Goal: Information Seeking & Learning: Find specific fact

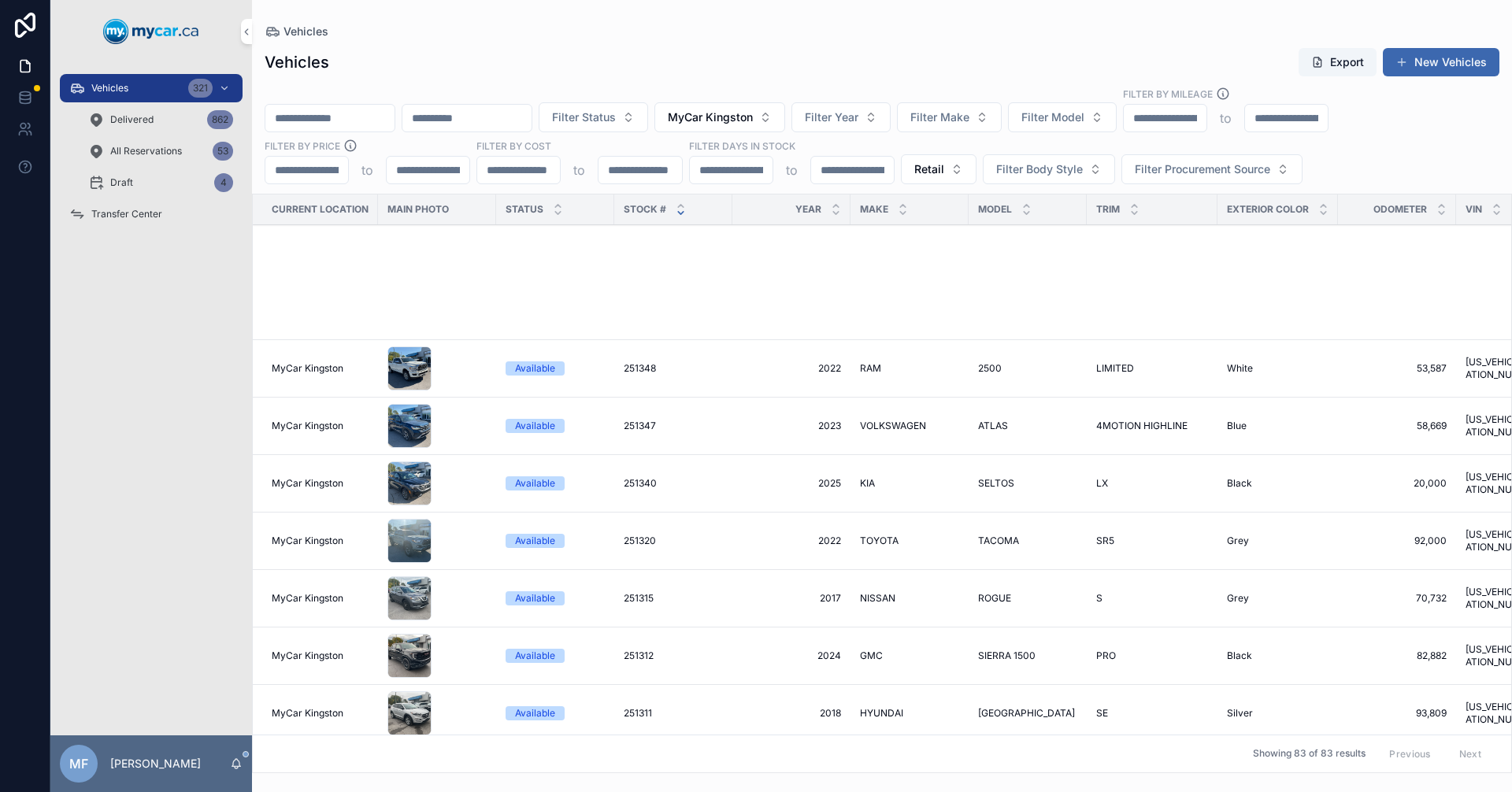
scroll to position [709, 0]
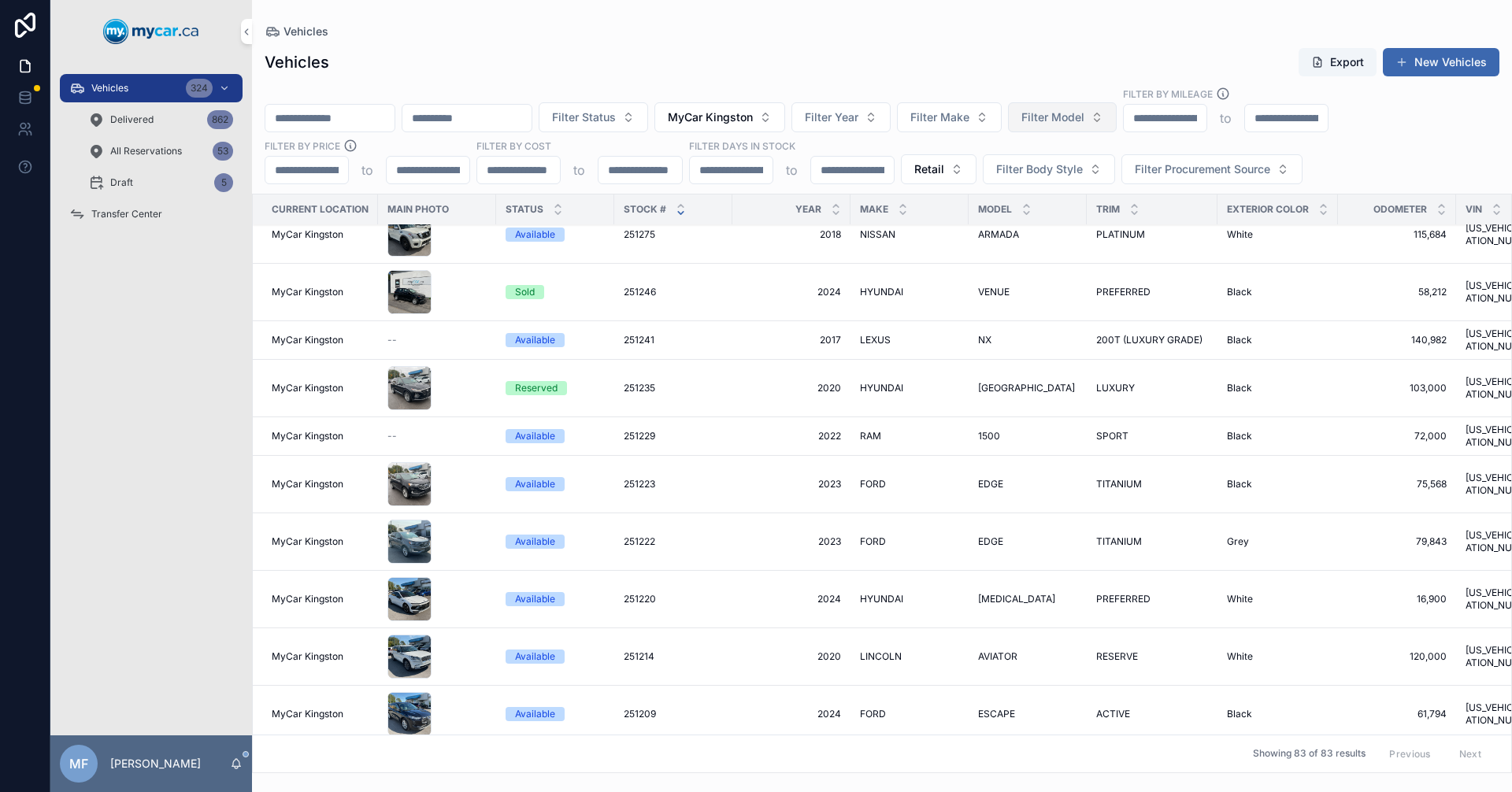
click at [1085, 118] on span "Filter Model" at bounding box center [1053, 117] width 63 height 16
type input "*"
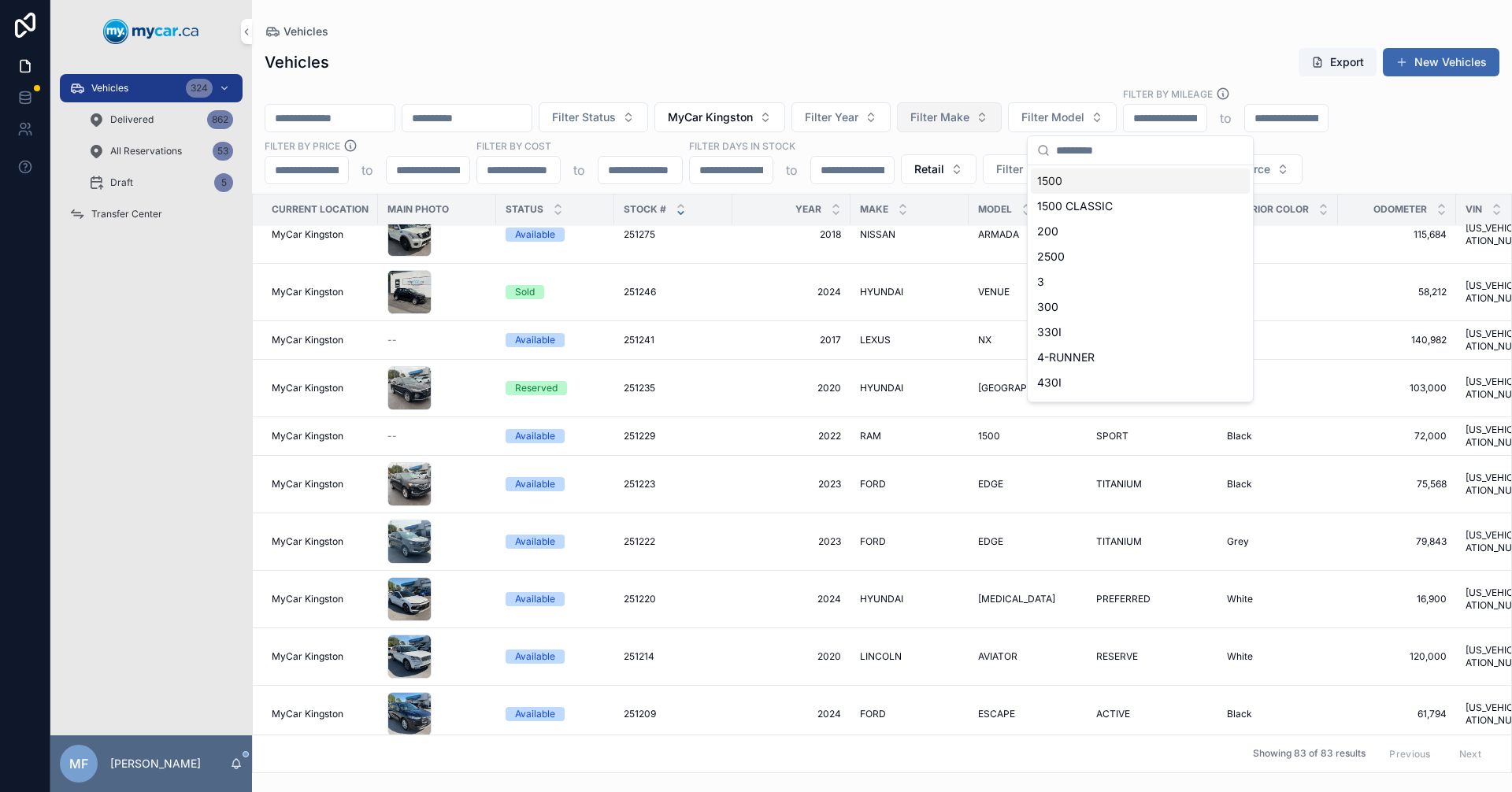
click at [970, 117] on span "Filter Make" at bounding box center [940, 117] width 59 height 16
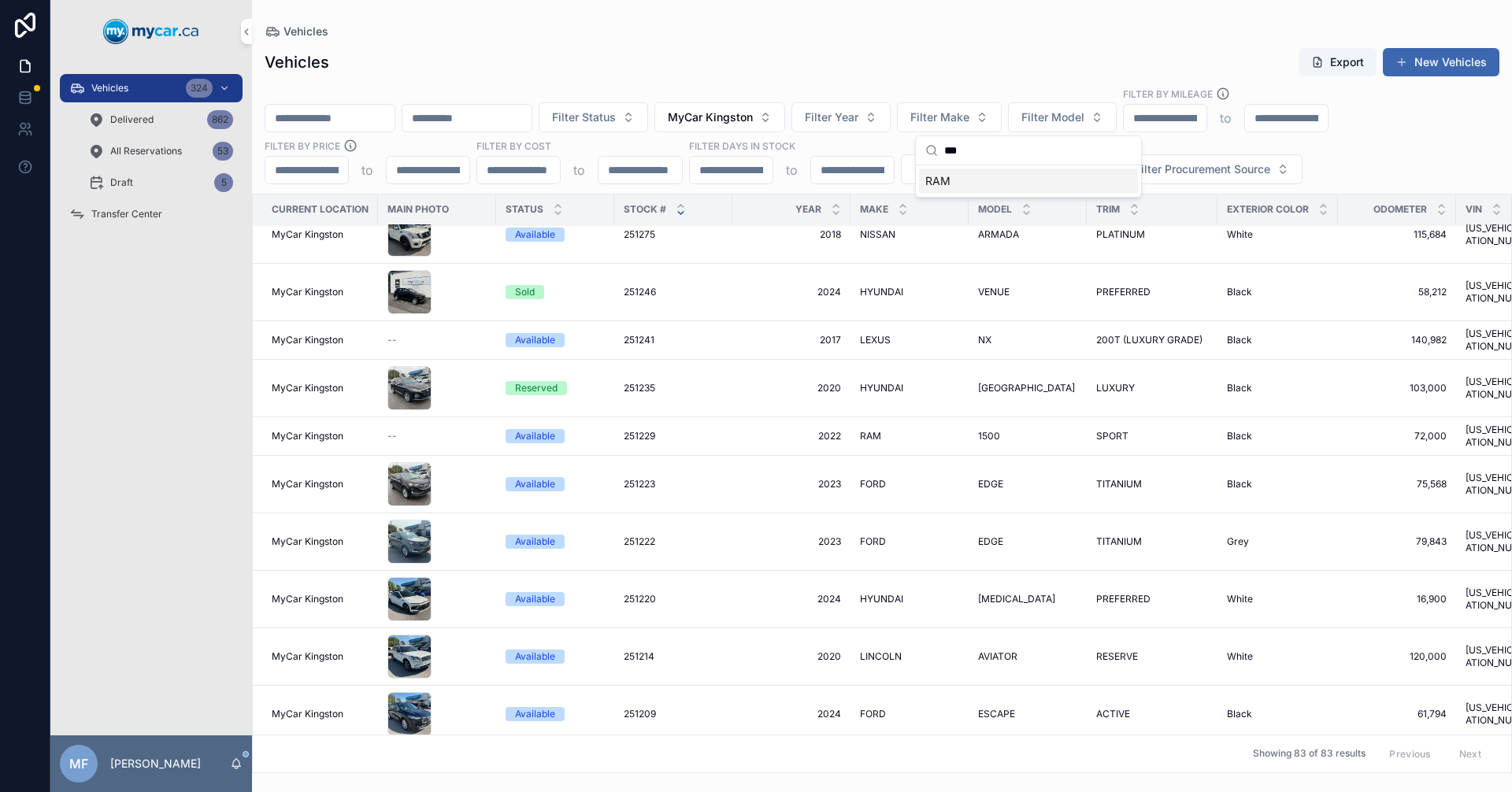
type input "***"
click at [933, 184] on span "RAM" at bounding box center [938, 181] width 25 height 16
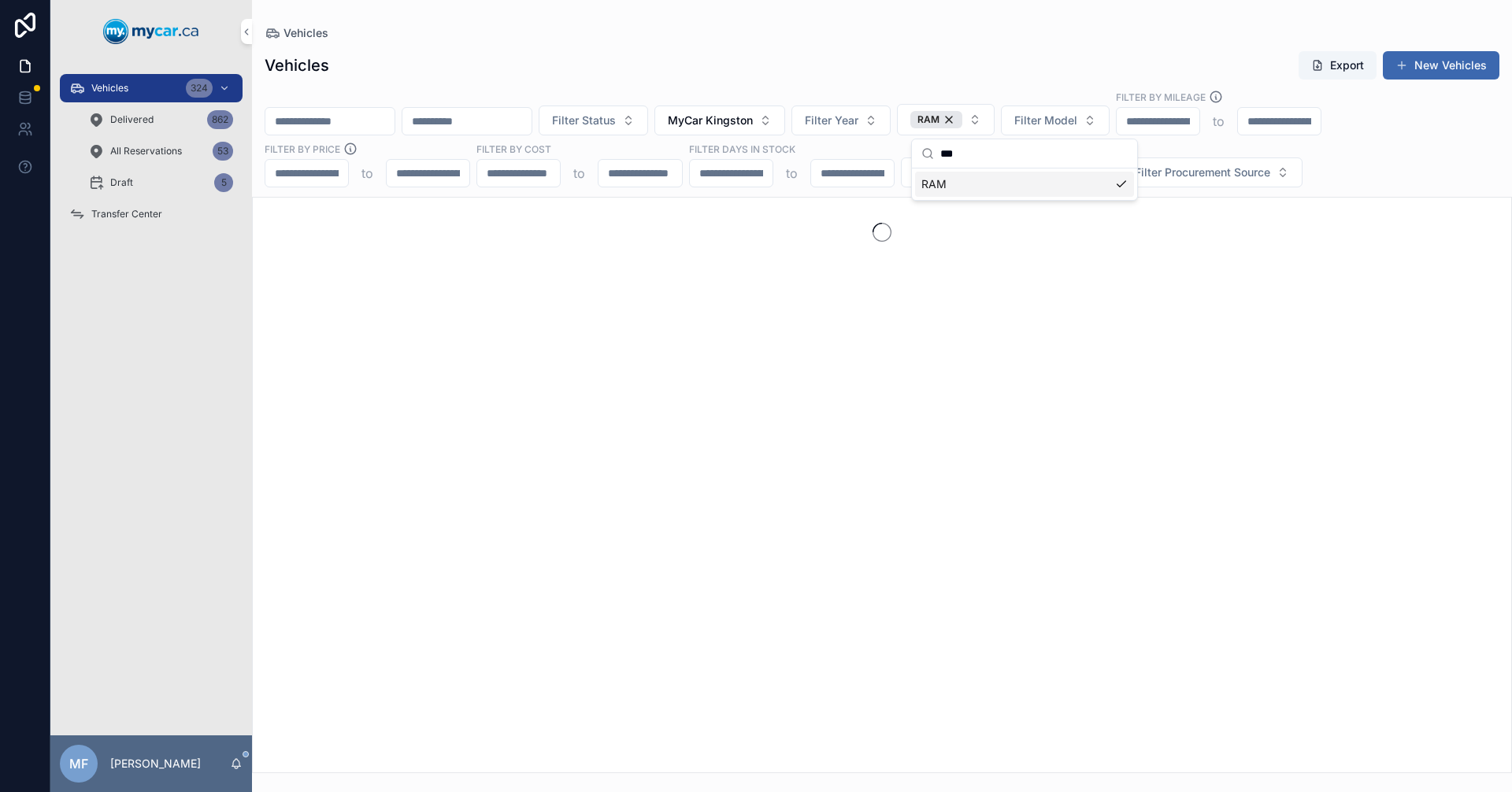
click at [506, 75] on div "Vehicles Export New Vehicles" at bounding box center [882, 66] width 1235 height 30
click at [120, 87] on span "Vehicles" at bounding box center [110, 87] width 37 height 13
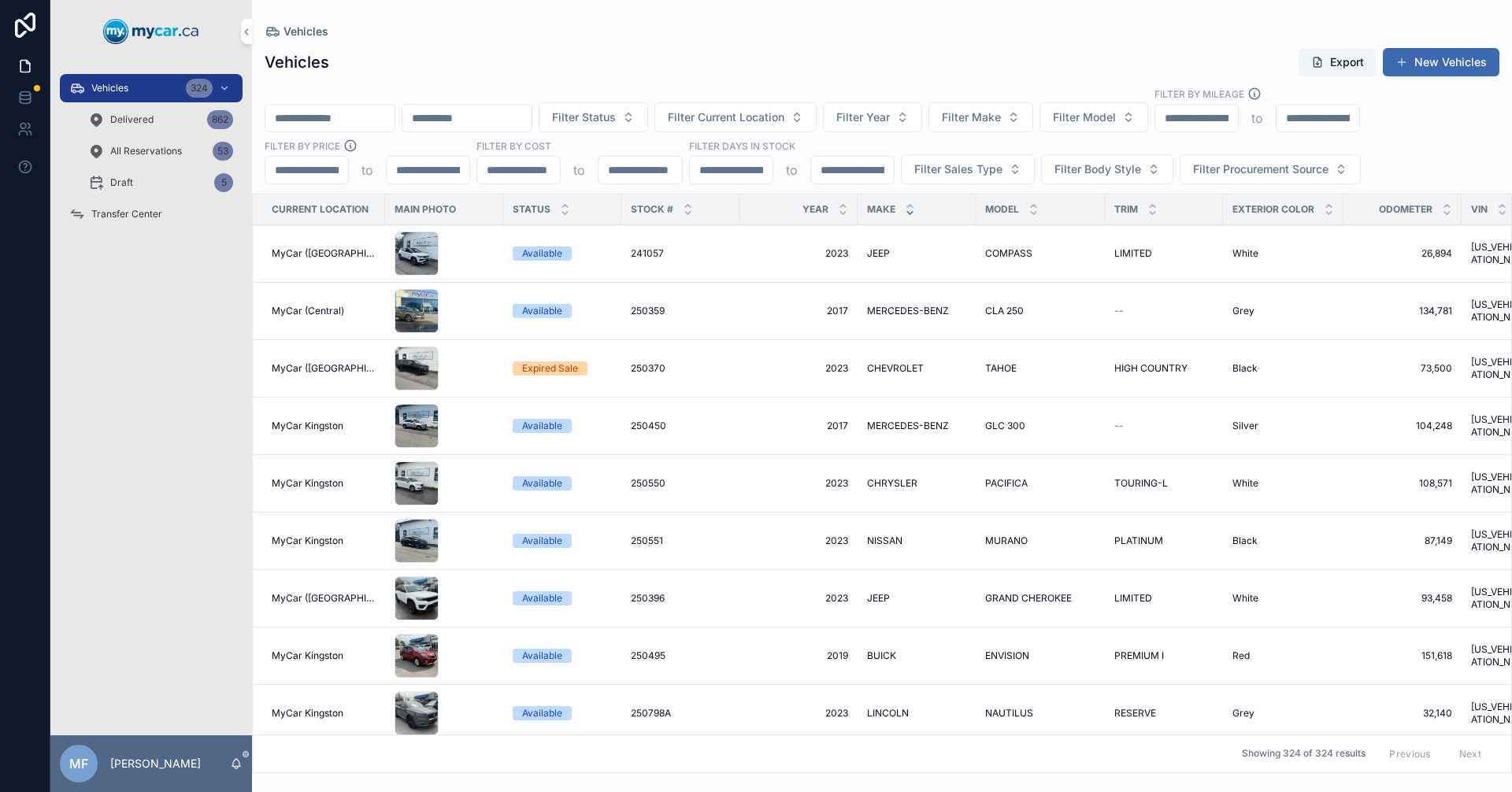
click at [905, 215] on icon "scrollable content" at bounding box center [910, 213] width 10 height 10
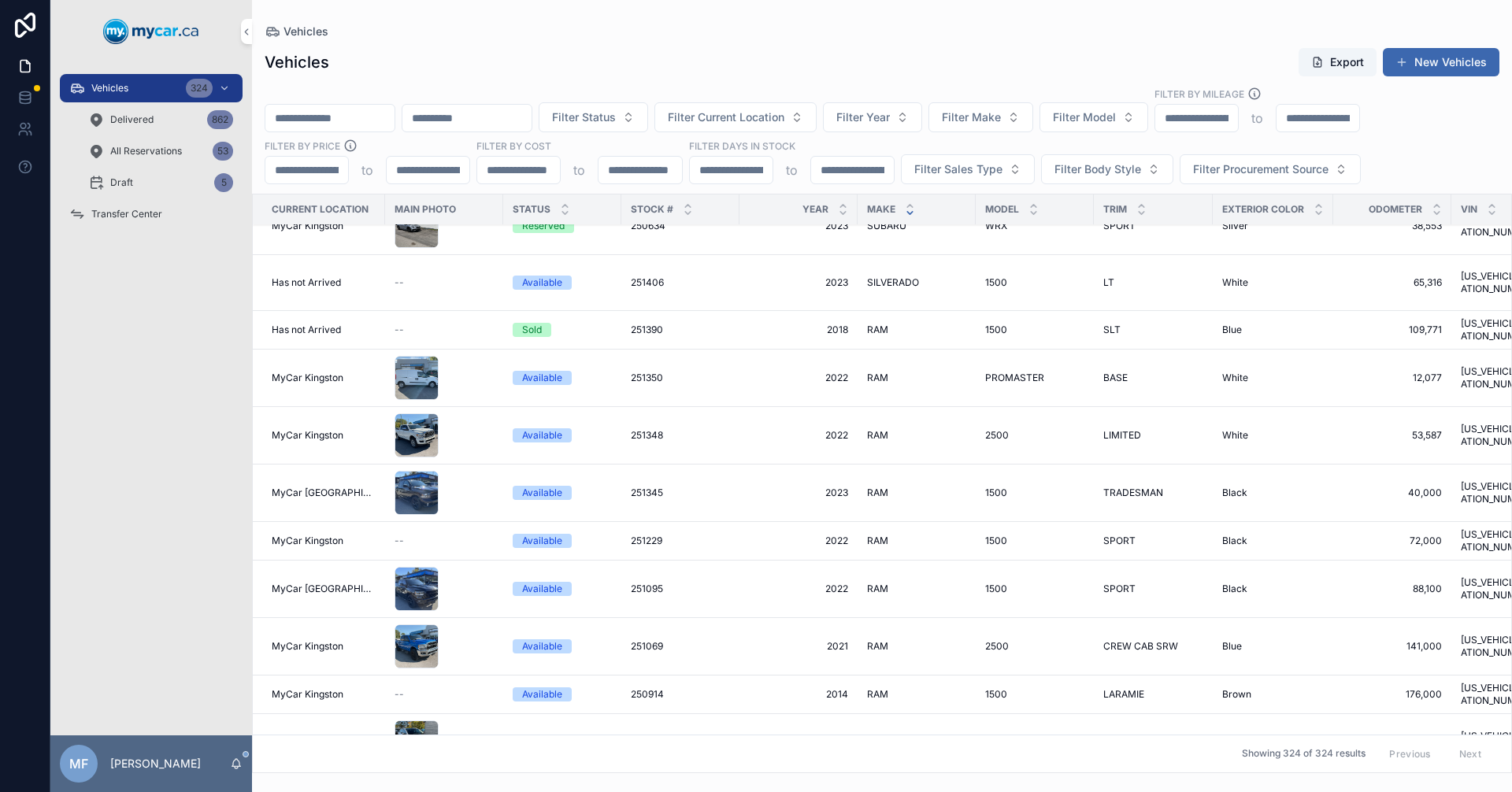
scroll to position [2363, 0]
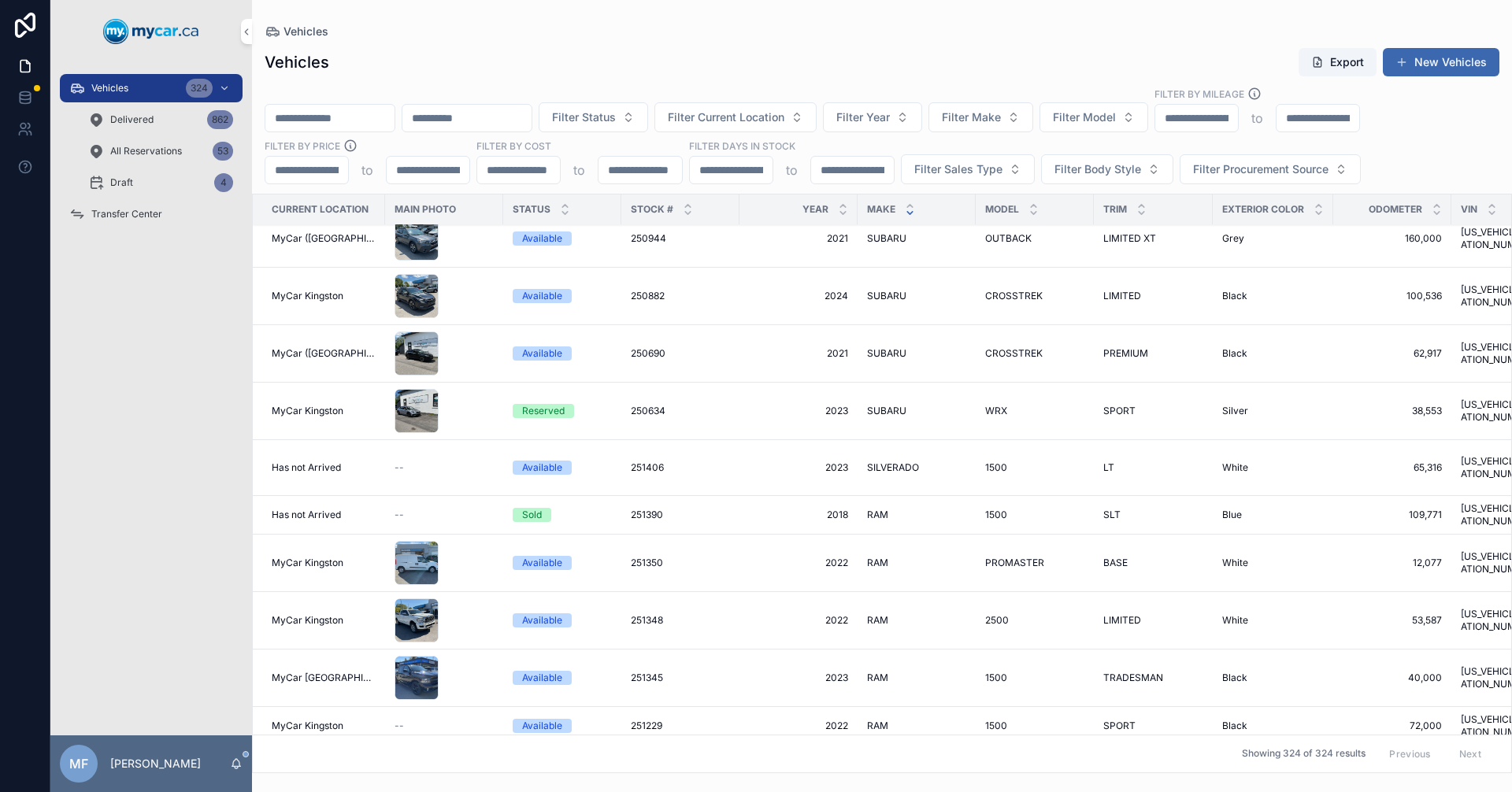
click at [394, 129] on input "scrollable content" at bounding box center [330, 118] width 130 height 22
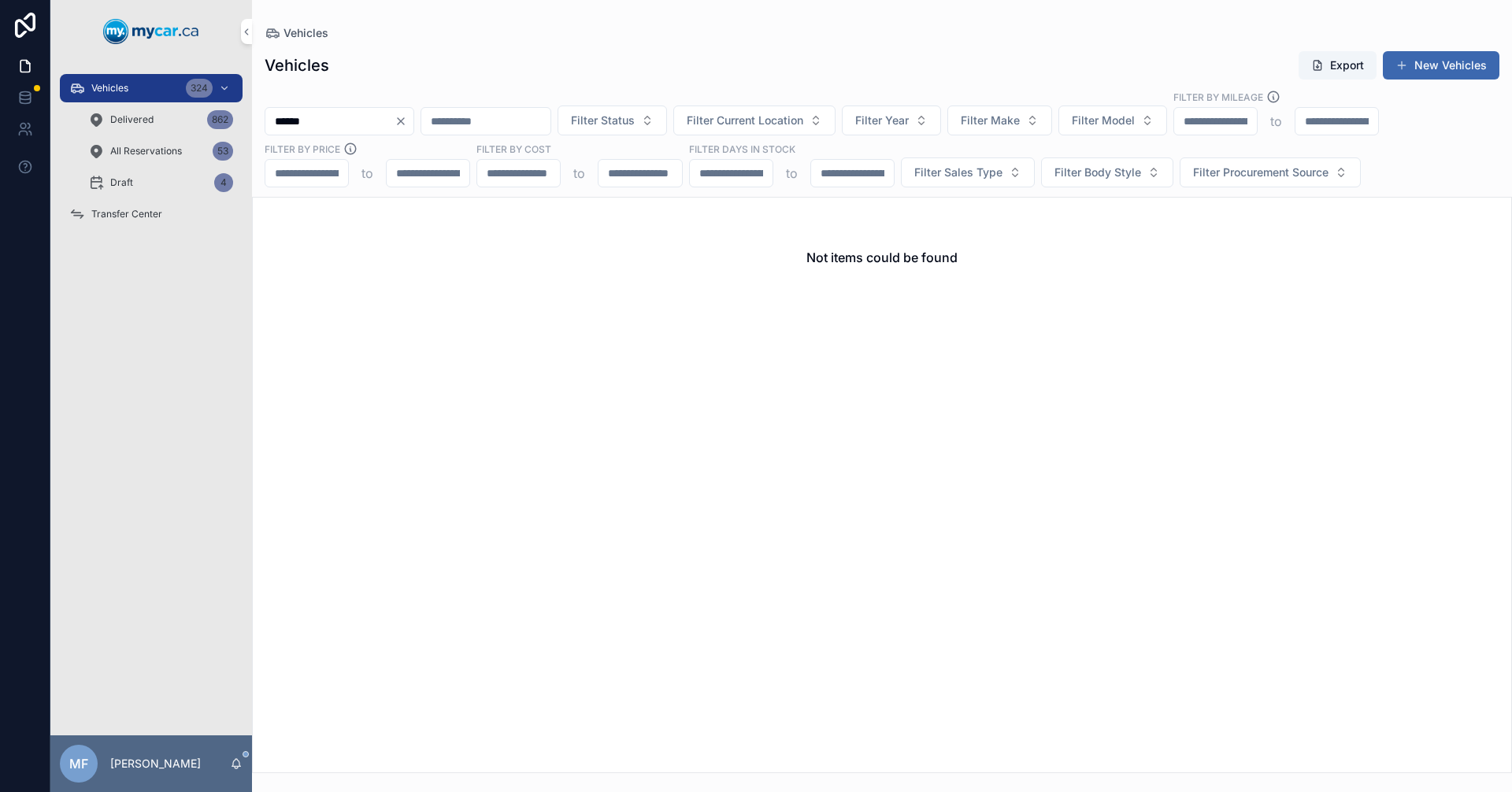
drag, startPoint x: 396, startPoint y: 267, endPoint x: 334, endPoint y: 142, distance: 139.5
click at [381, 234] on div "Not items could be found" at bounding box center [882, 257] width 1259 height 119
drag, startPoint x: 326, startPoint y: 118, endPoint x: 166, endPoint y: 130, distance: 160.4
click at [155, 119] on div "Vehicles 324 Delivered 862 All Reservations 53 Draft 4 Transfer Center MF [PERS…" at bounding box center [781, 396] width 1462 height 792
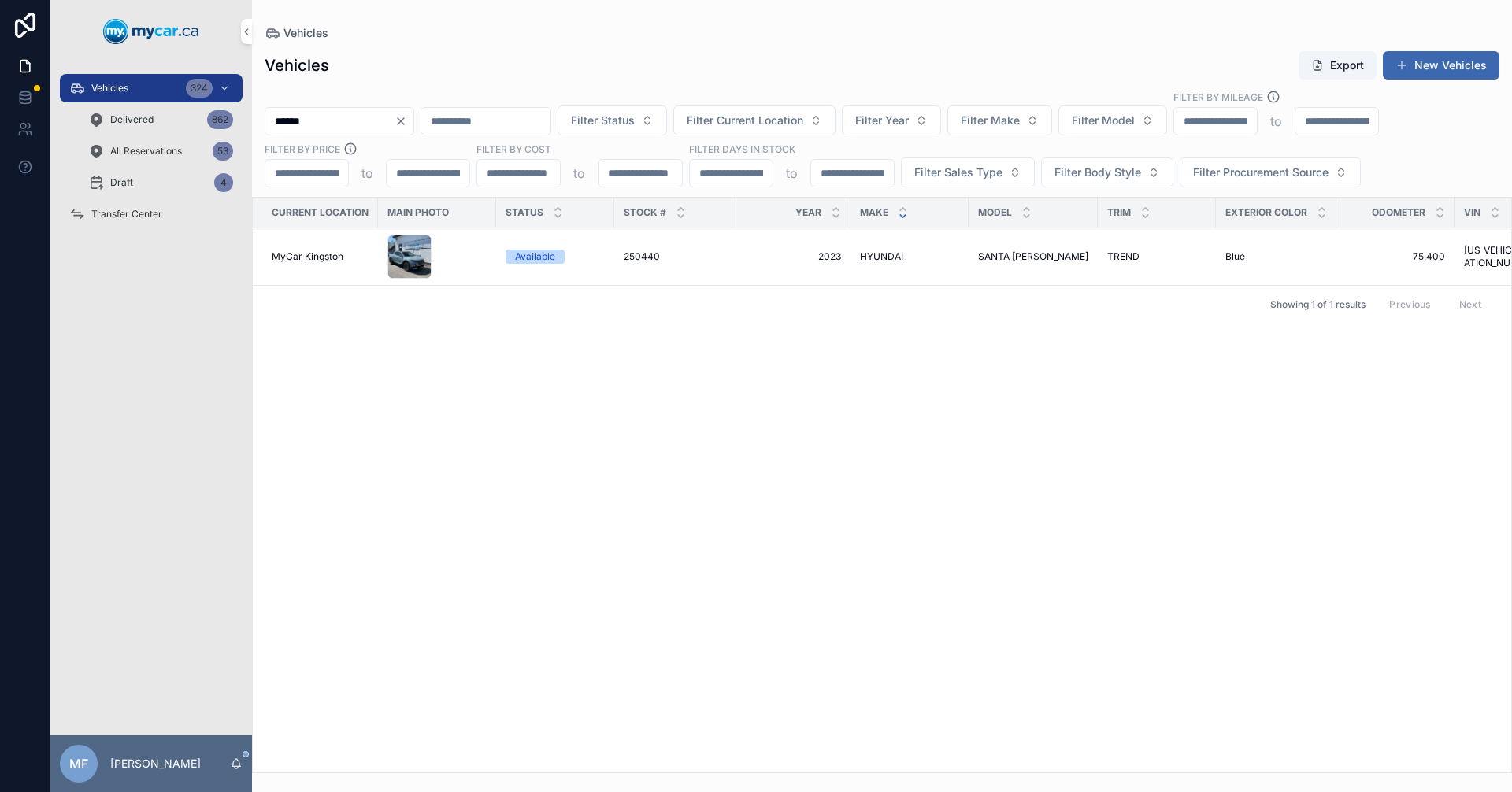
type input "******"
click at [639, 252] on span "250440" at bounding box center [642, 256] width 36 height 13
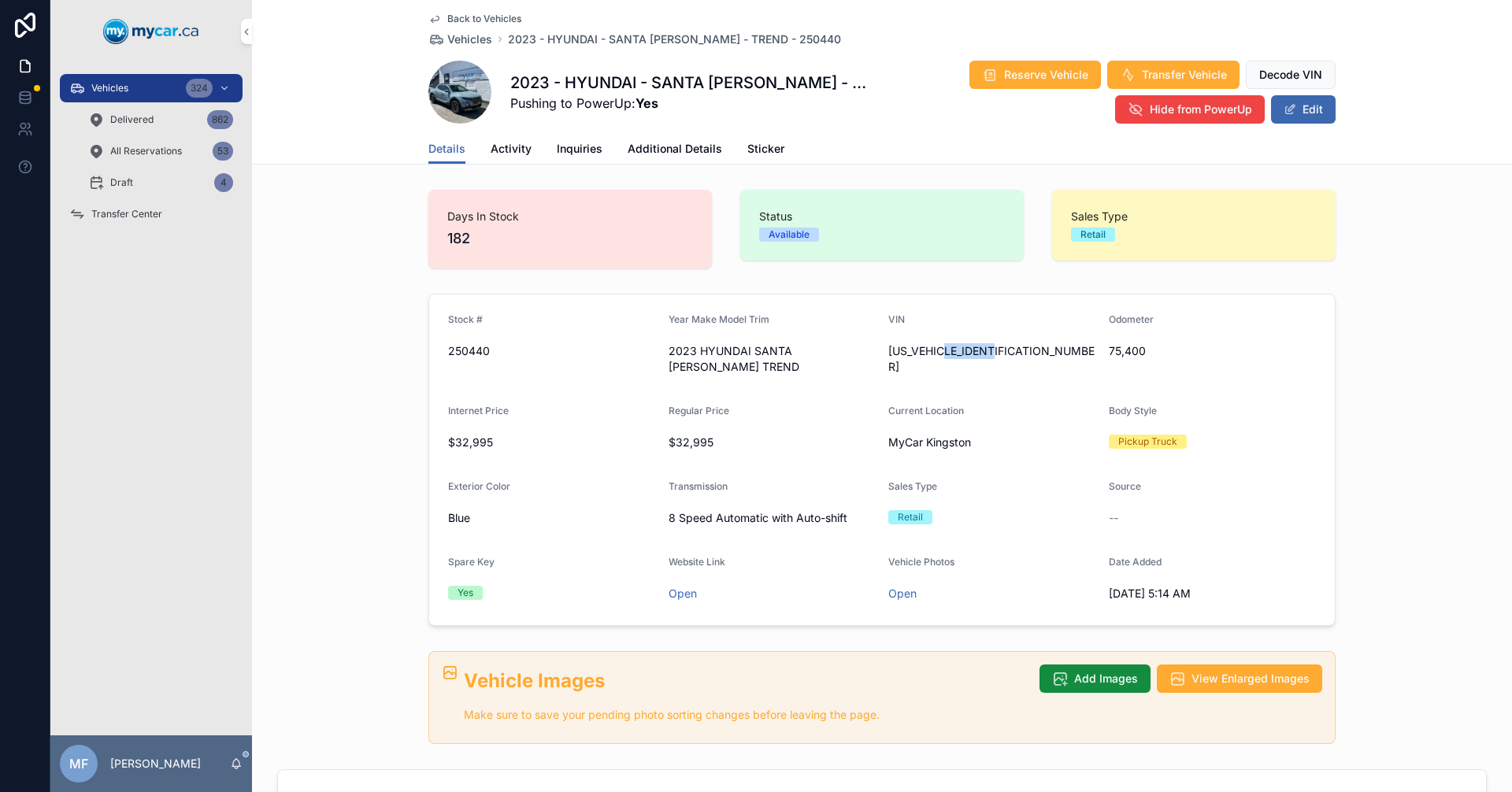
drag, startPoint x: 945, startPoint y: 351, endPoint x: 1020, endPoint y: 356, distance: 75.2
click at [1020, 356] on span "[US_VEHICLE_IDENTIFICATION_NUMBER]" at bounding box center [991, 358] width 208 height 31
drag, startPoint x: 984, startPoint y: 362, endPoint x: 948, endPoint y: 364, distance: 36.1
click at [948, 364] on form "Stock # 250440 Year Make Model Trim 2023 HYUNDAI SANTA [PERSON_NAME] TREND VIN …" at bounding box center [881, 459] width 906 height 330
click at [471, 36] on span "Vehicles" at bounding box center [469, 39] width 45 height 16
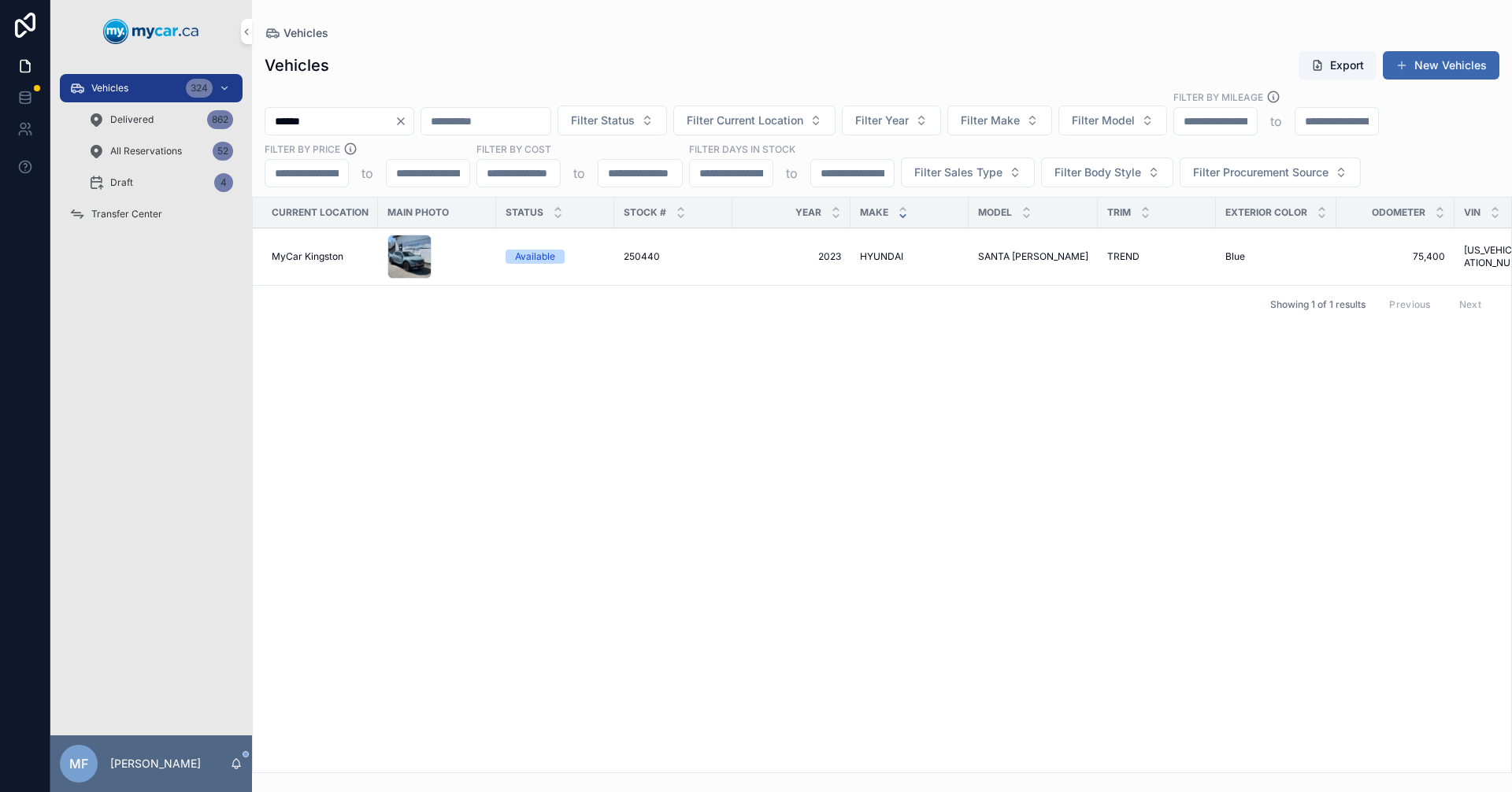
click at [848, 536] on div "Current Location Main Photo Status Stock # Year Make Model Trim Exterior Color …" at bounding box center [882, 485] width 1259 height 575
click at [691, 645] on div "Current Location Main Photo Status Stock # Year Make Model Trim Exterior Color …" at bounding box center [882, 485] width 1259 height 575
click at [722, 378] on div "Current Location Main Photo Status Stock # Year Make Model Trim Exterior Color …" at bounding box center [882, 485] width 1259 height 575
drag, startPoint x: 315, startPoint y: 118, endPoint x: 100, endPoint y: 154, distance: 218.0
click at [92, 156] on div "Vehicles 324 Delivered 862 All Reservations 52 Draft 4 Transfer Center MF [PERS…" at bounding box center [781, 396] width 1462 height 792
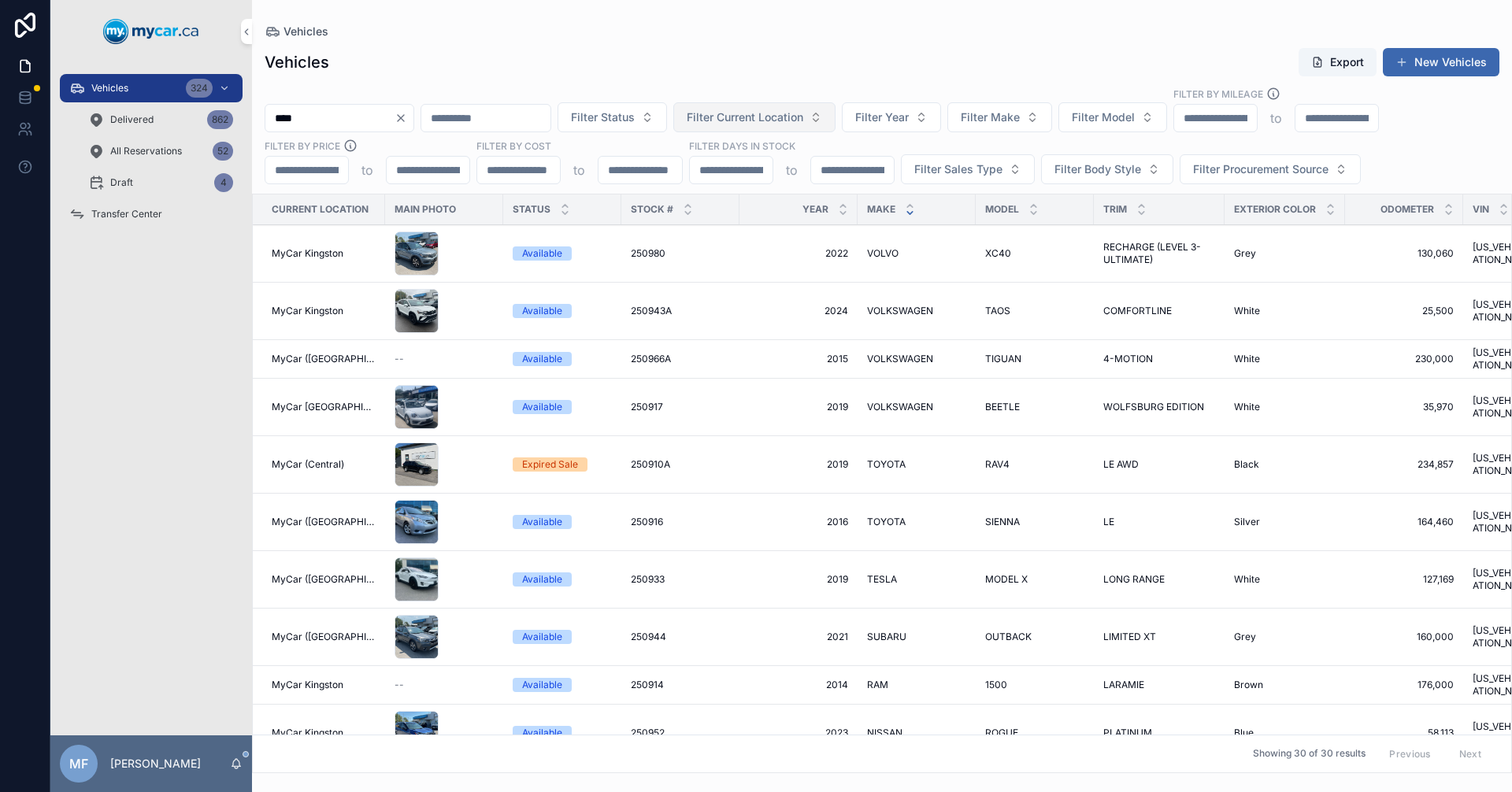
click at [785, 113] on span "Filter Current Location" at bounding box center [745, 117] width 117 height 16
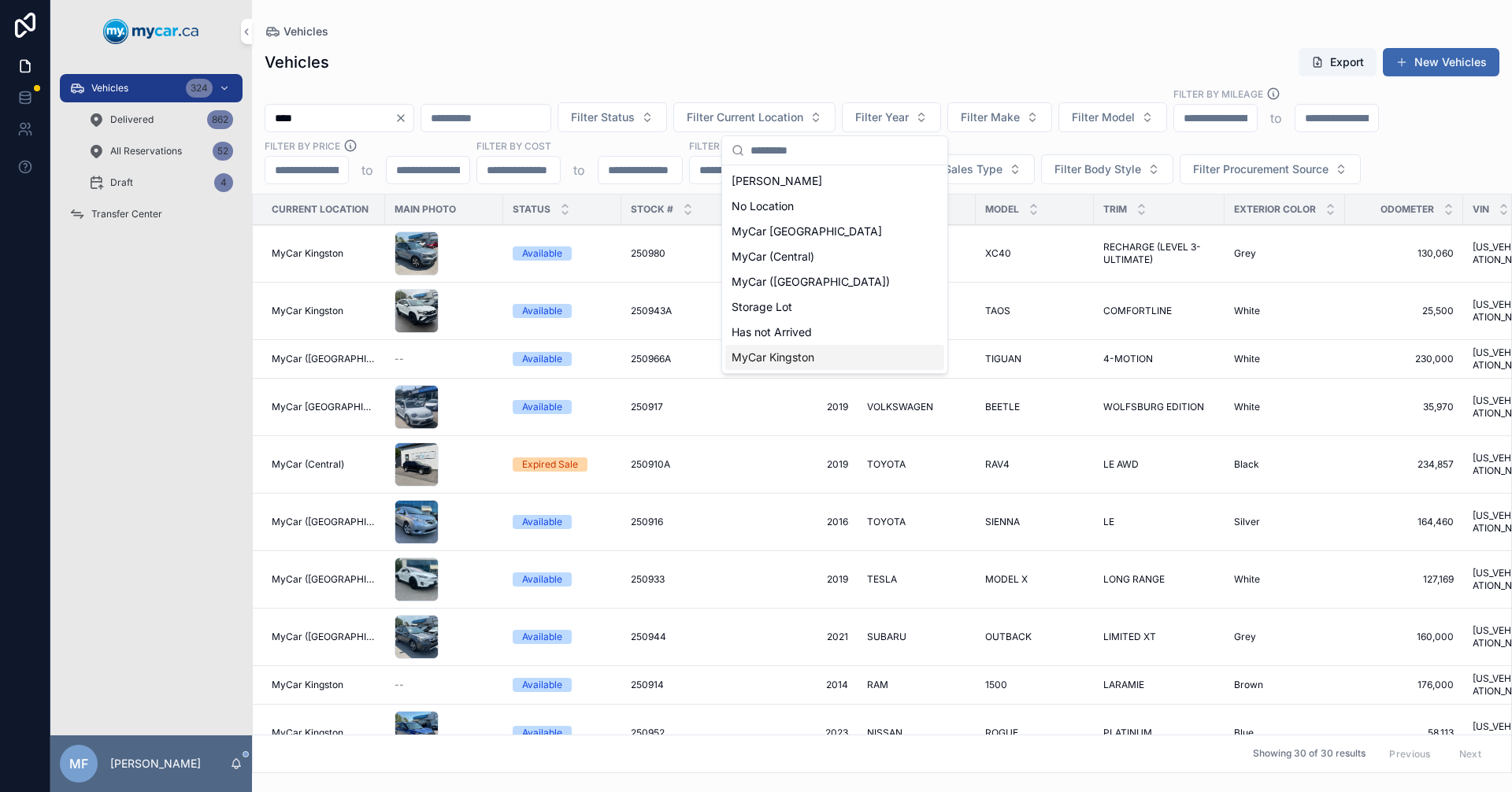
click at [765, 354] on span "MyCar Kingston" at bounding box center [773, 357] width 82 height 16
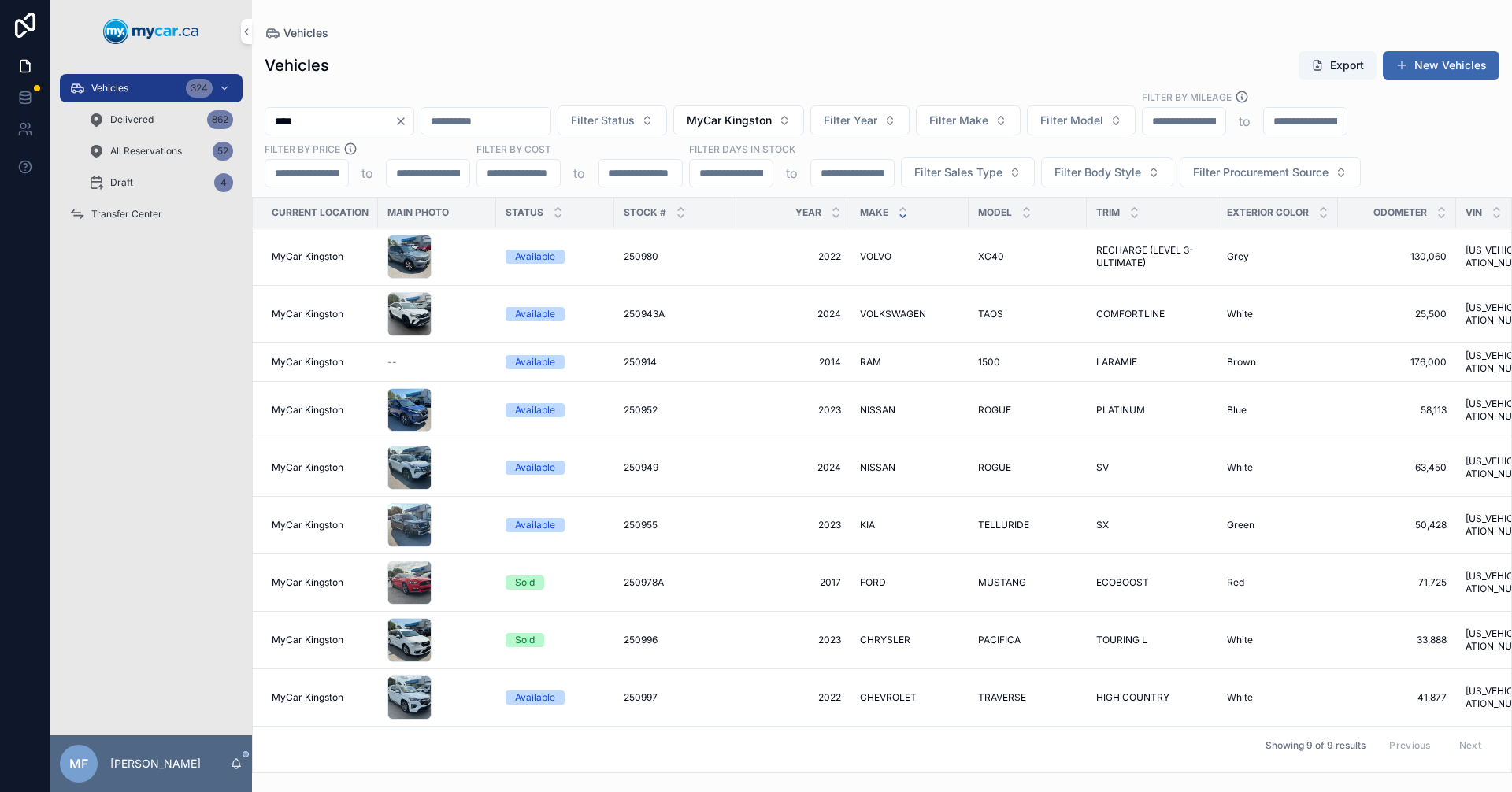
click at [341, 117] on input "****" at bounding box center [330, 121] width 130 height 22
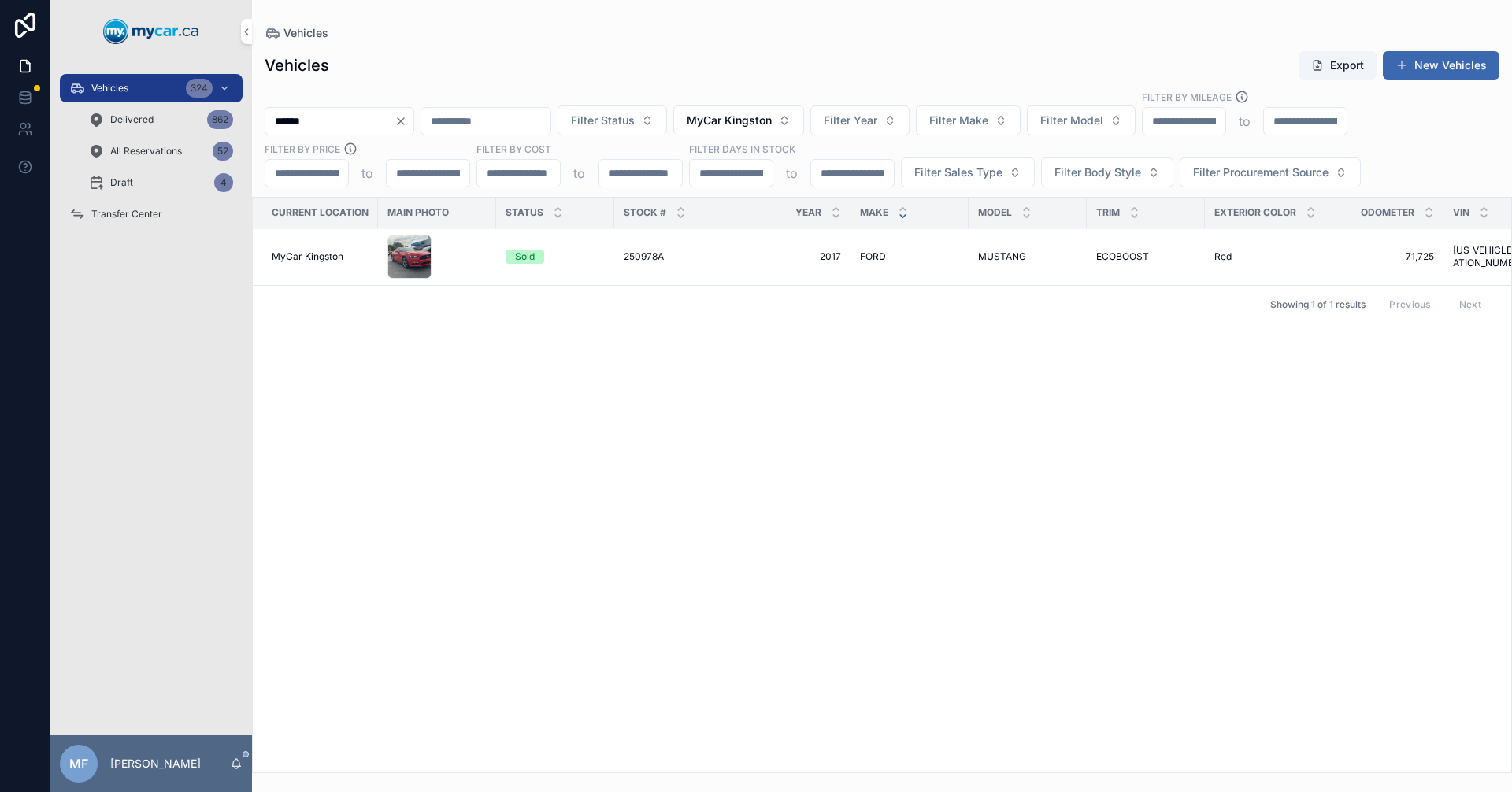
type input "******"
click at [639, 256] on span "250978A" at bounding box center [644, 256] width 40 height 13
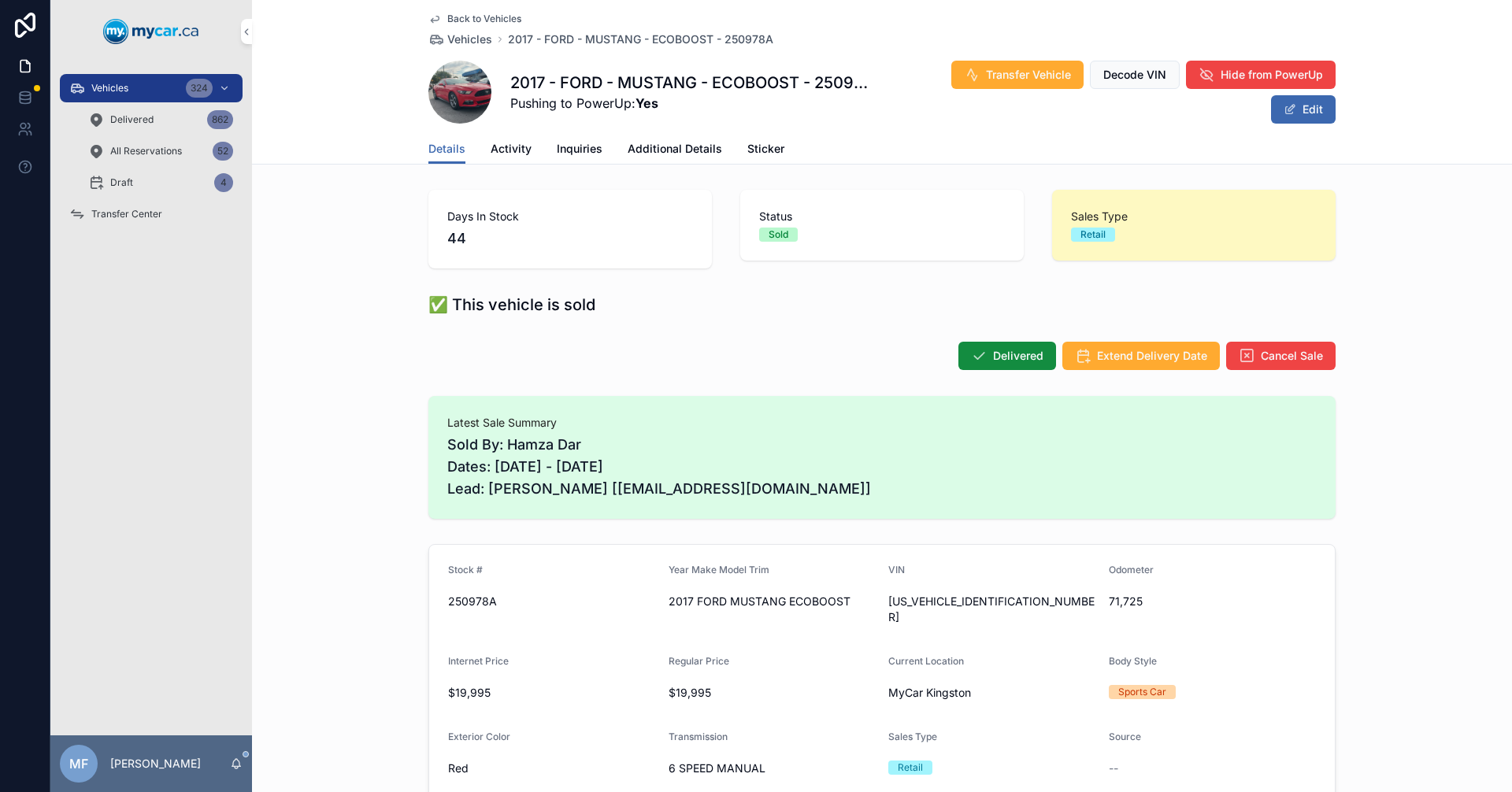
click at [905, 605] on span "[US_VEHICLE_IDENTIFICATION_NUMBER]" at bounding box center [991, 609] width 208 height 31
copy span "[US_VEHICLE_IDENTIFICATION_NUMBER]"
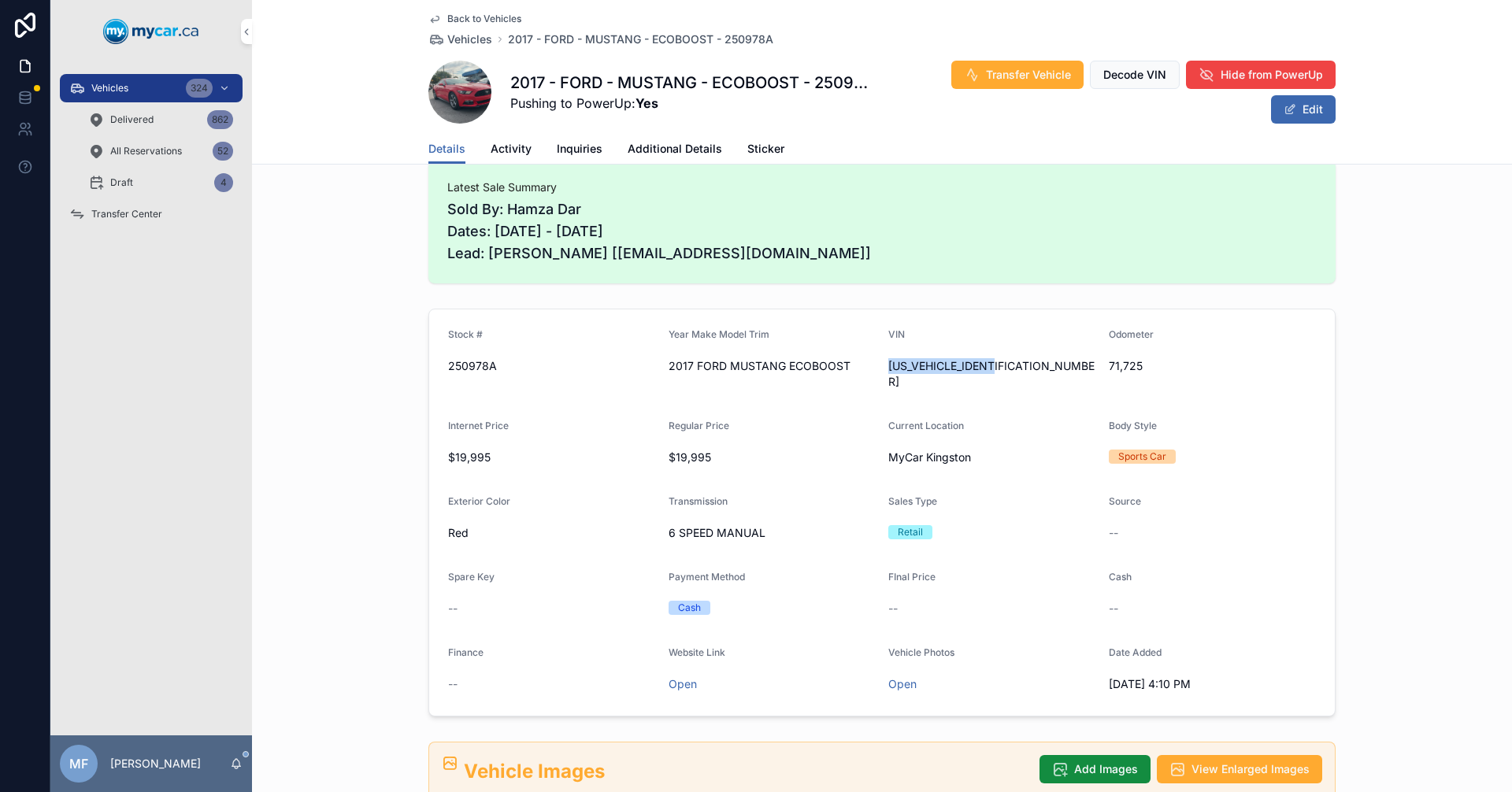
scroll to position [236, 0]
click at [672, 152] on span "Additional Details" at bounding box center [674, 149] width 94 height 16
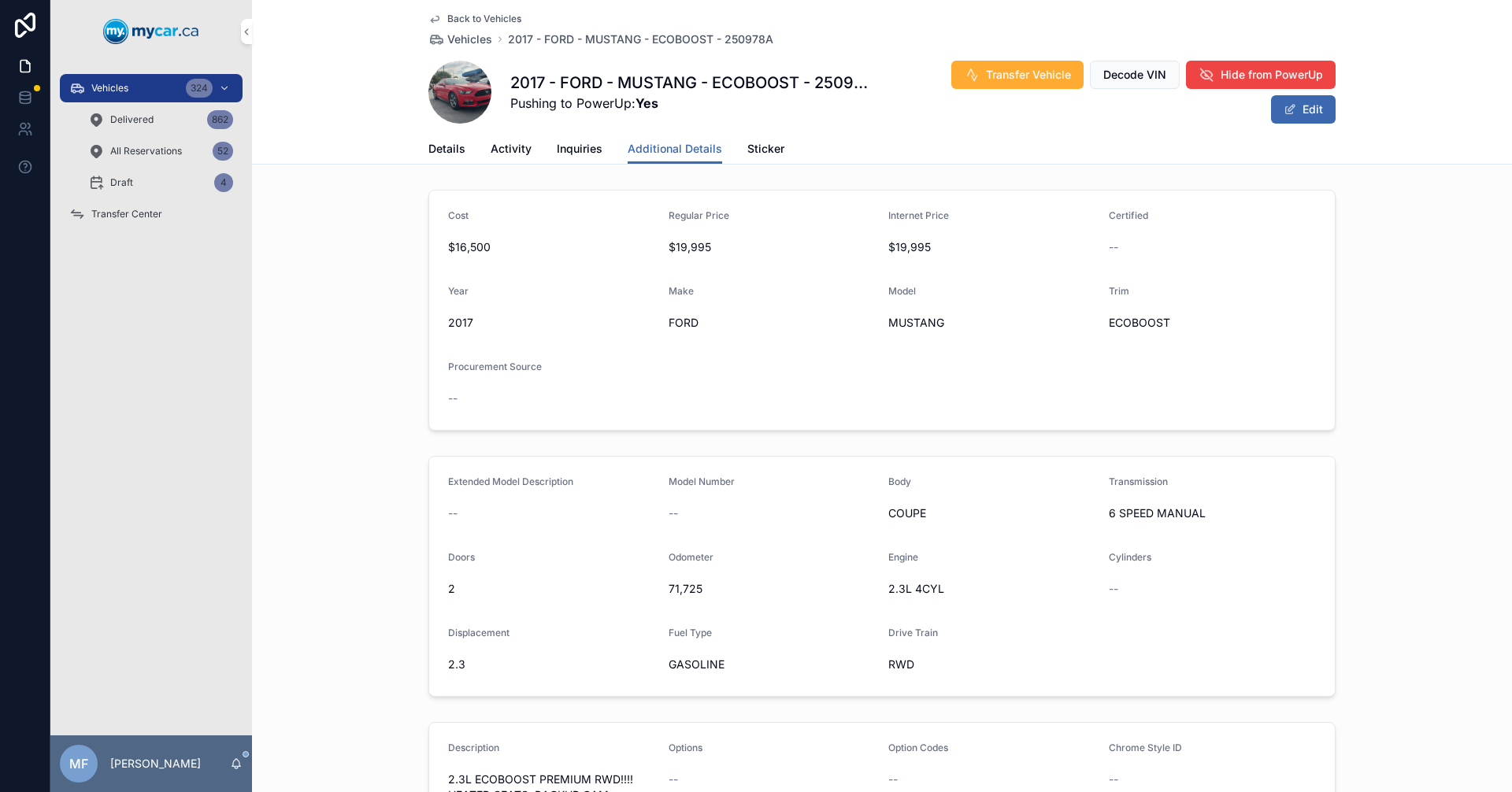
click at [436, 157] on link "Details" at bounding box center [447, 150] width 37 height 31
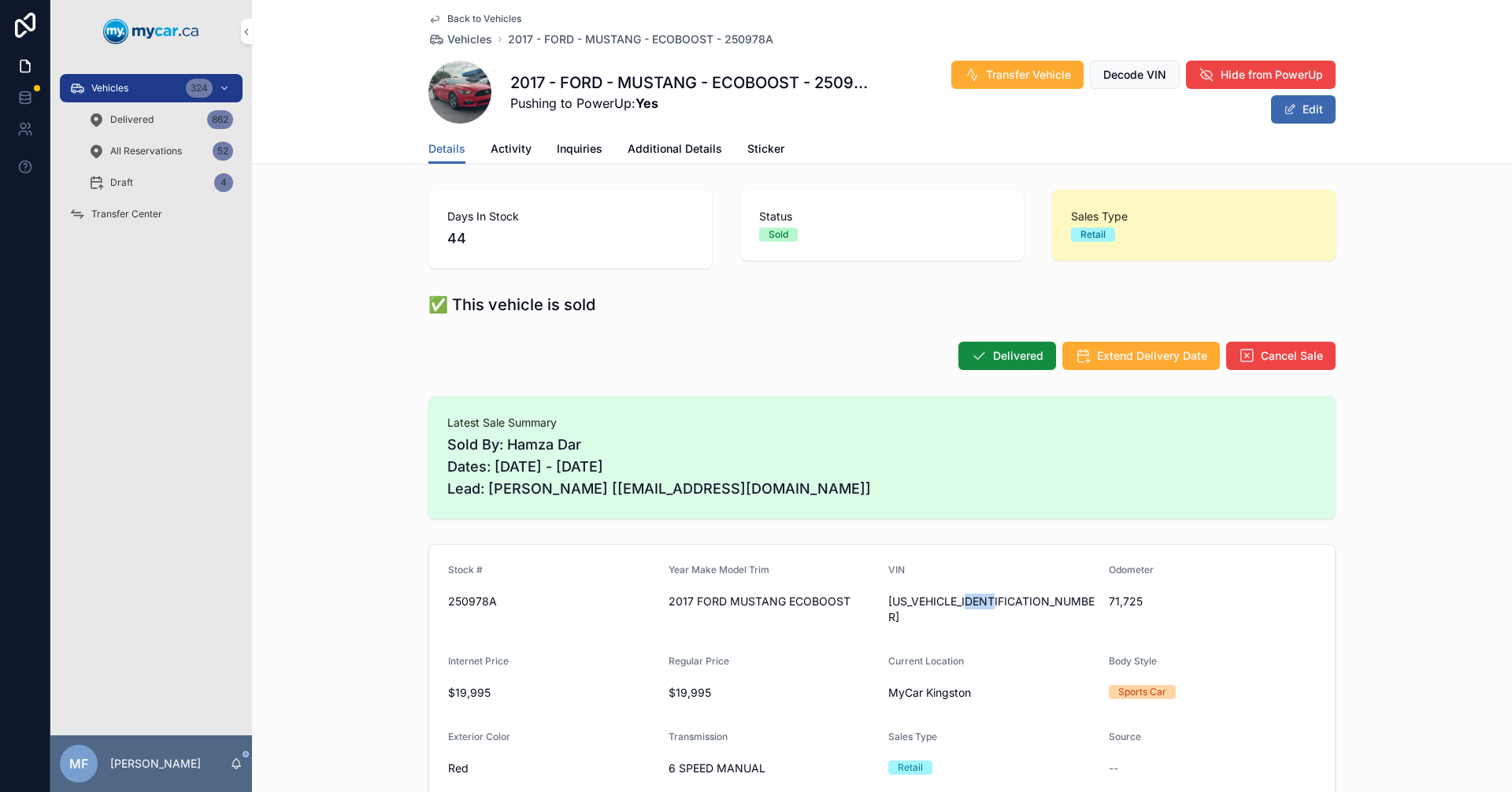
drag, startPoint x: 995, startPoint y: 603, endPoint x: 974, endPoint y: 611, distance: 22.5
click at [974, 611] on div "[US_VEHICLE_IDENTIFICATION_NUMBER]" at bounding box center [991, 610] width 208 height 41
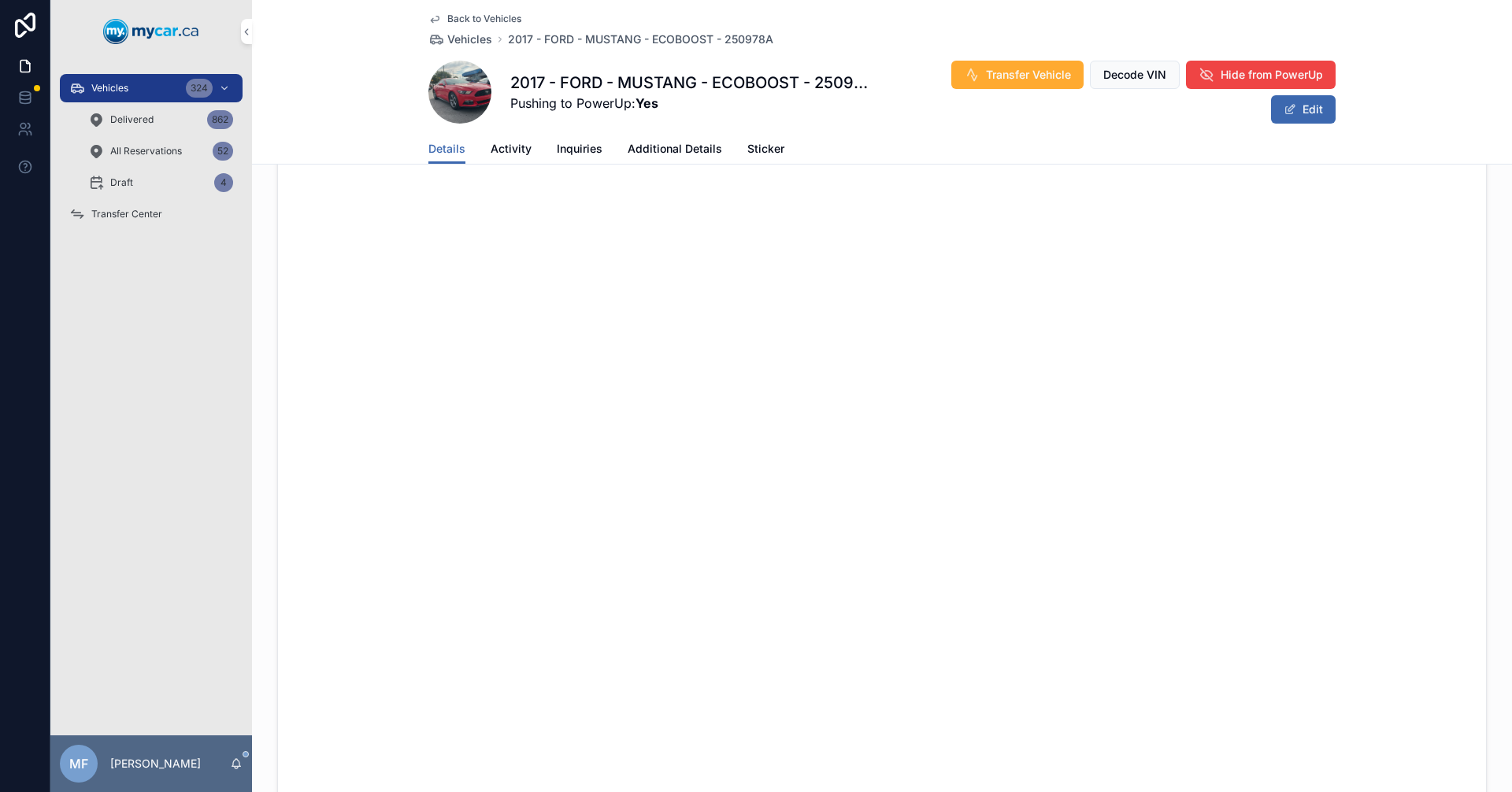
scroll to position [1024, 0]
